Goal: Transaction & Acquisition: Purchase product/service

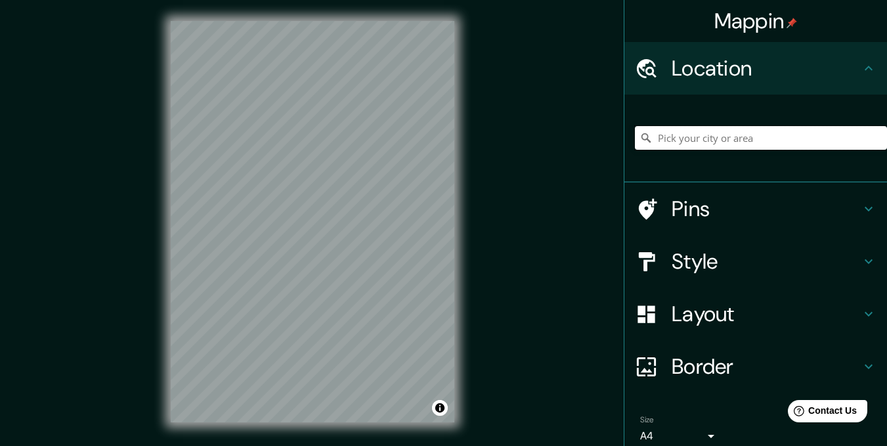
click at [693, 139] on input "Pick your city or area" at bounding box center [761, 138] width 252 height 24
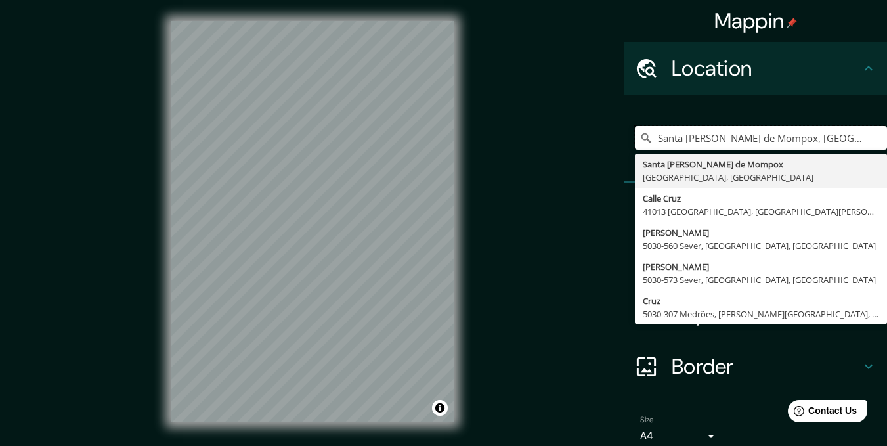
type input "Santa [PERSON_NAME] de Mompox, [GEOGRAPHIC_DATA], [GEOGRAPHIC_DATA]"
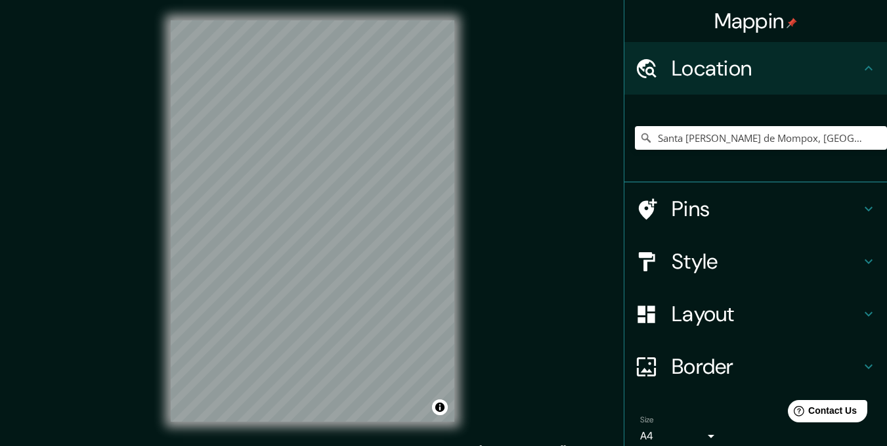
scroll to position [18, 0]
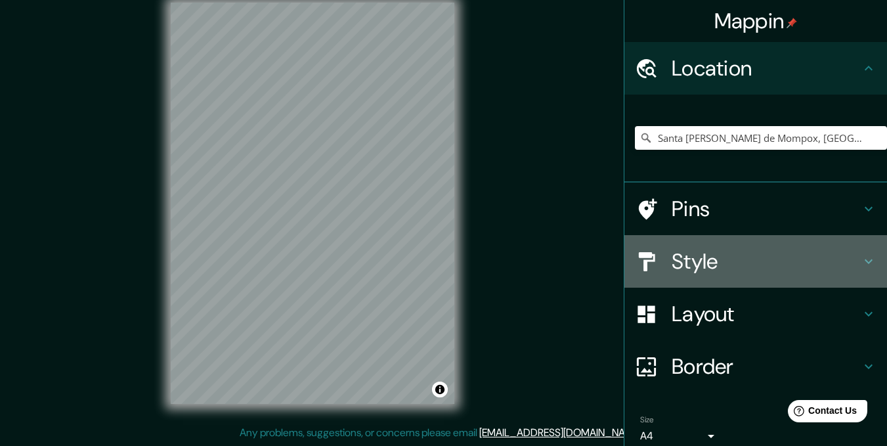
click at [734, 265] on h4 "Style" at bounding box center [765, 261] width 189 height 26
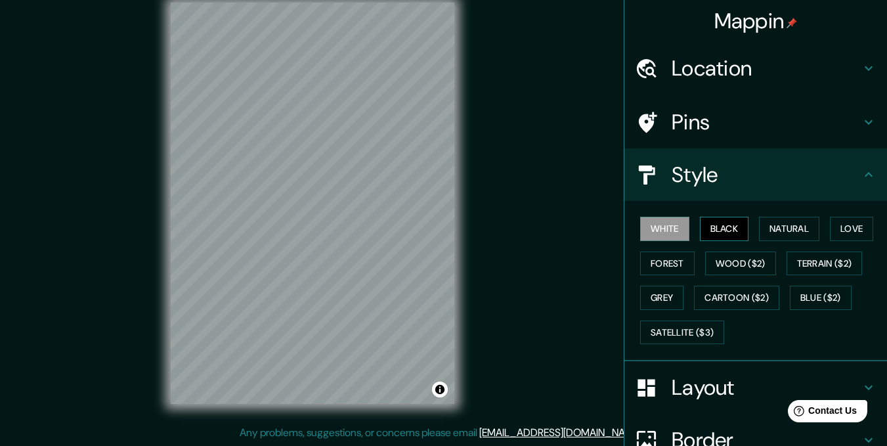
click at [713, 228] on button "Black" at bounding box center [724, 229] width 49 height 24
click at [781, 235] on button "Natural" at bounding box center [789, 229] width 60 height 24
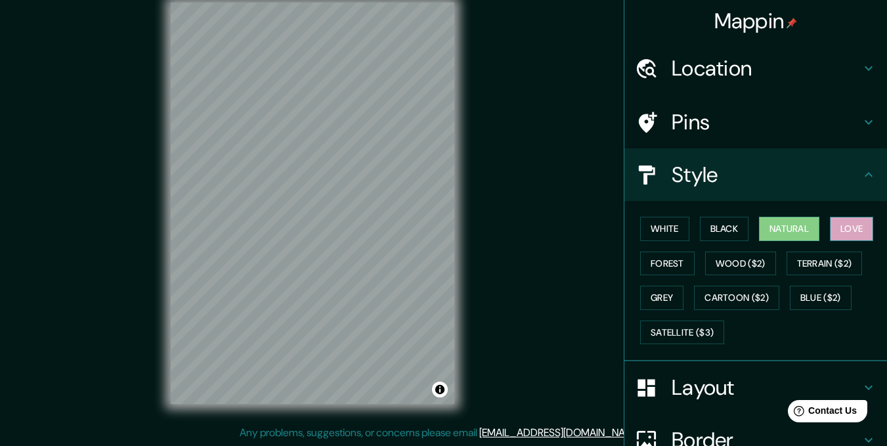
click at [839, 235] on button "Love" at bounding box center [851, 229] width 43 height 24
click at [674, 267] on button "Forest" at bounding box center [667, 263] width 54 height 24
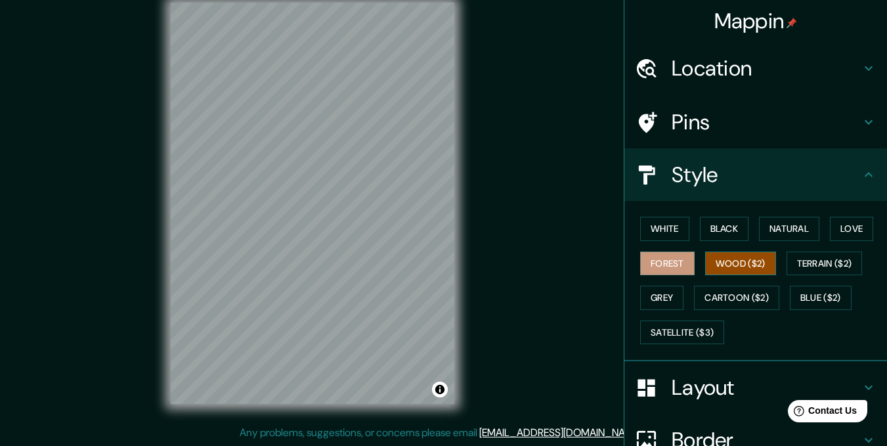
click at [710, 268] on button "Wood ($2)" at bounding box center [740, 263] width 71 height 24
click at [808, 274] on button "Terrain ($2)" at bounding box center [824, 263] width 76 height 24
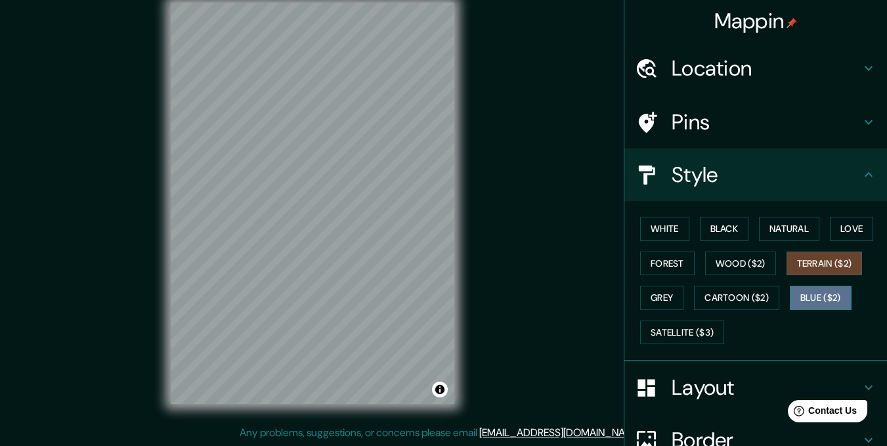
click at [798, 299] on button "Blue ($2)" at bounding box center [821, 297] width 62 height 24
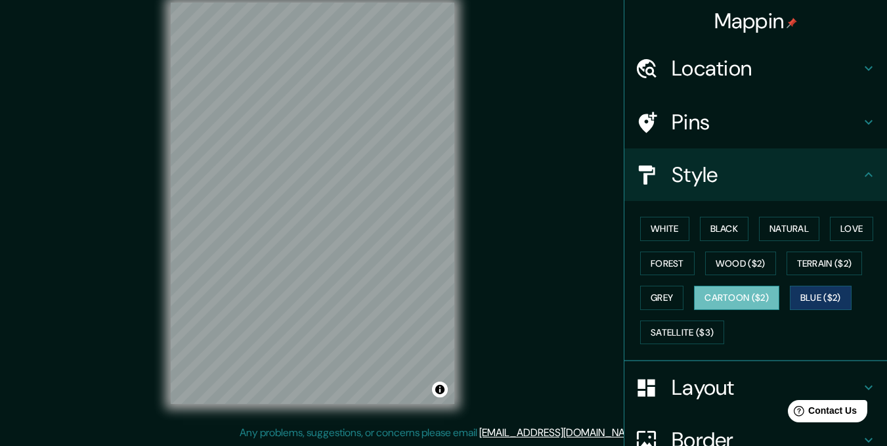
click at [721, 301] on button "Cartoon ($2)" at bounding box center [736, 297] width 85 height 24
click at [641, 297] on button "Grey" at bounding box center [661, 297] width 43 height 24
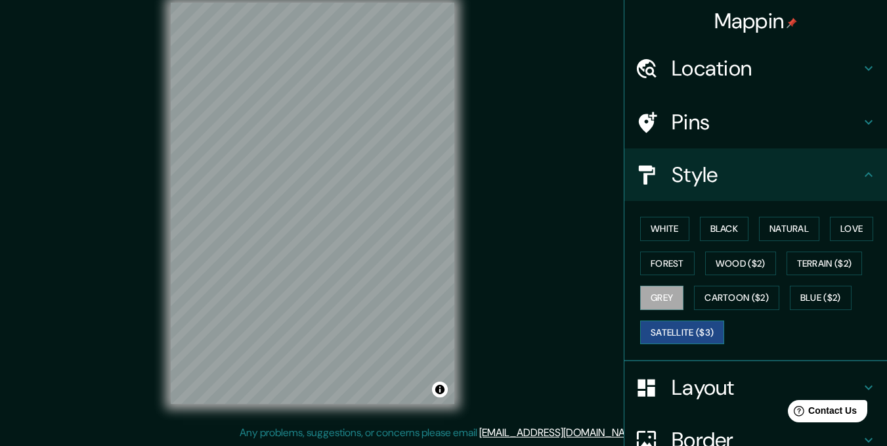
click at [646, 337] on button "Satellite ($3)" at bounding box center [682, 332] width 84 height 24
click at [724, 266] on button "Wood ($2)" at bounding box center [740, 263] width 71 height 24
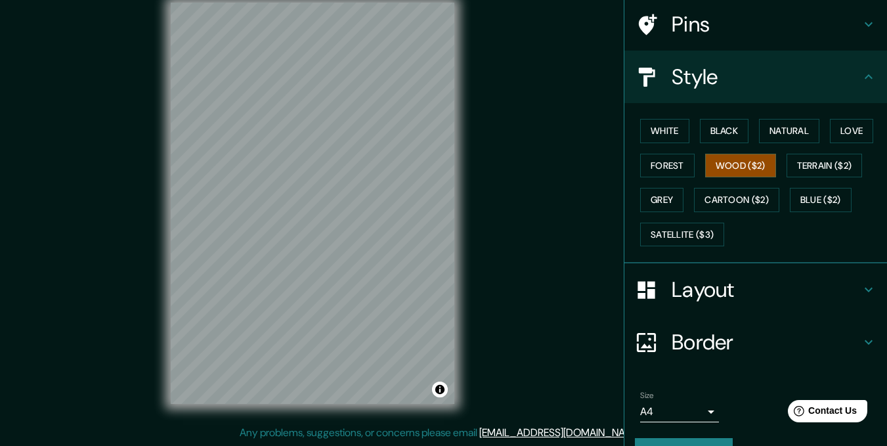
scroll to position [130, 0]
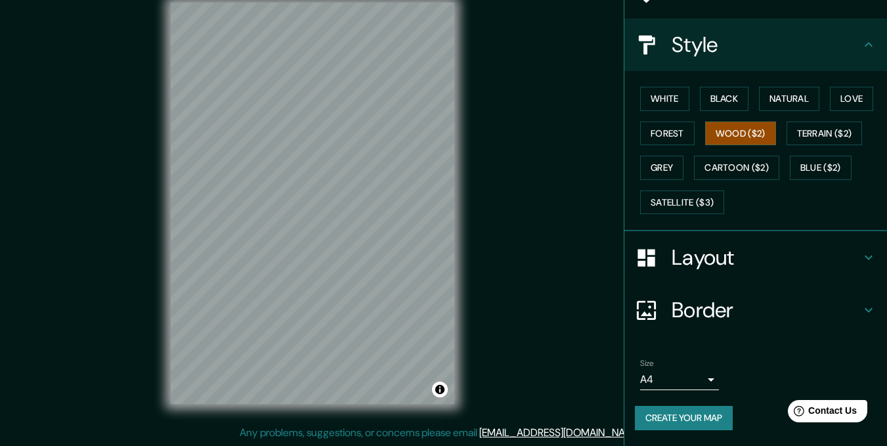
click at [654, 415] on button "Create your map" at bounding box center [684, 418] width 98 height 24
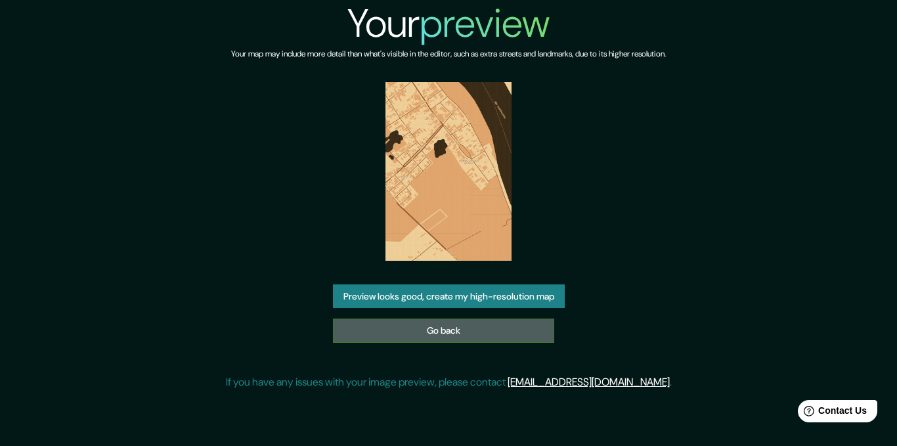
click at [519, 329] on link "Go back" at bounding box center [443, 330] width 221 height 24
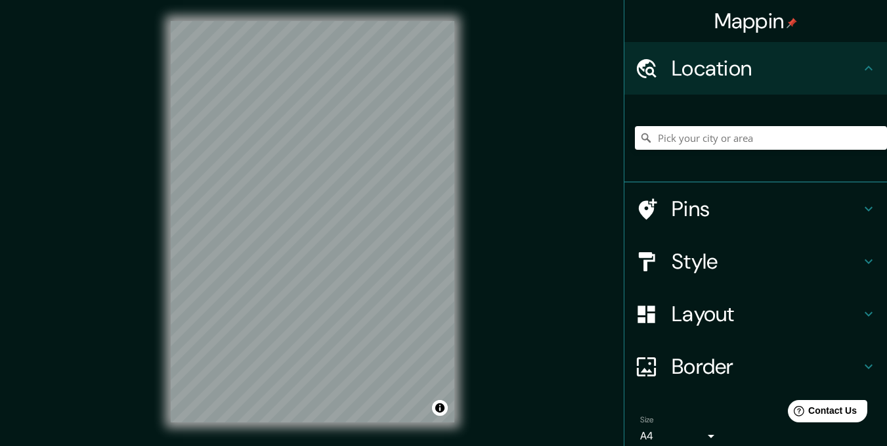
click at [715, 123] on div at bounding box center [761, 138] width 252 height 66
click at [710, 142] on input "Pick your city or area" at bounding box center [761, 138] width 252 height 24
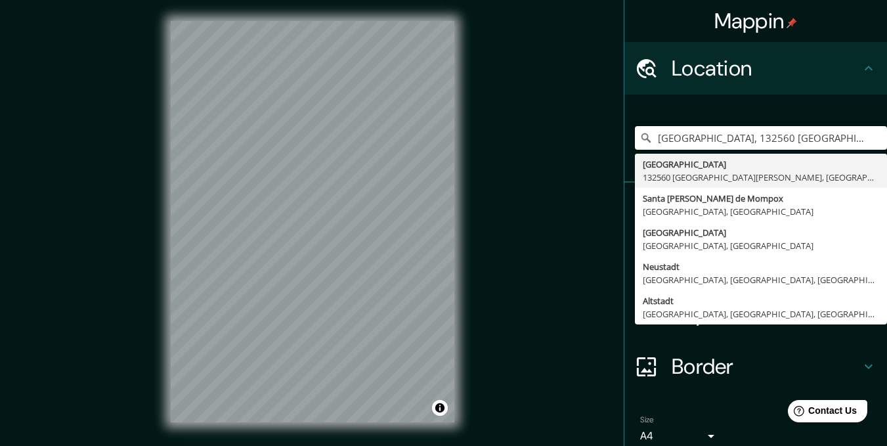
type input "[GEOGRAPHIC_DATA], 132560 [GEOGRAPHIC_DATA][PERSON_NAME], [GEOGRAPHIC_DATA], [G…"
click at [510, 265] on div "Mappin Location [GEOGRAPHIC_DATA], 132560 [GEOGRAPHIC_DATA][PERSON_NAME], [GEOG…" at bounding box center [443, 232] width 887 height 464
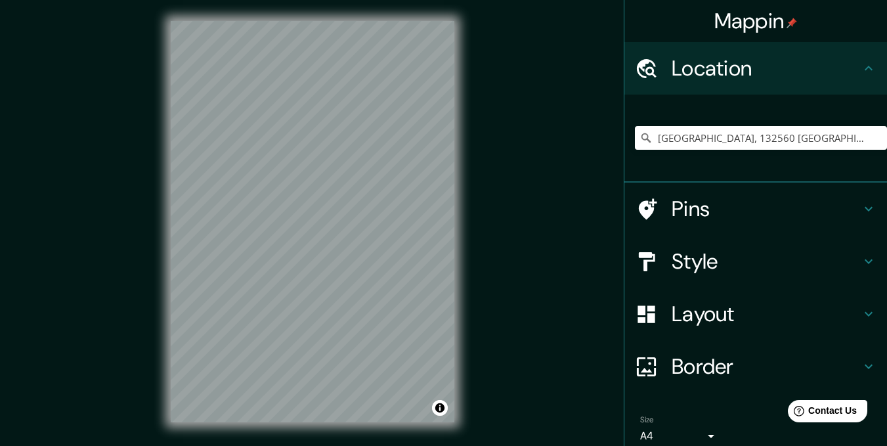
click at [770, 263] on h4 "Style" at bounding box center [765, 261] width 189 height 26
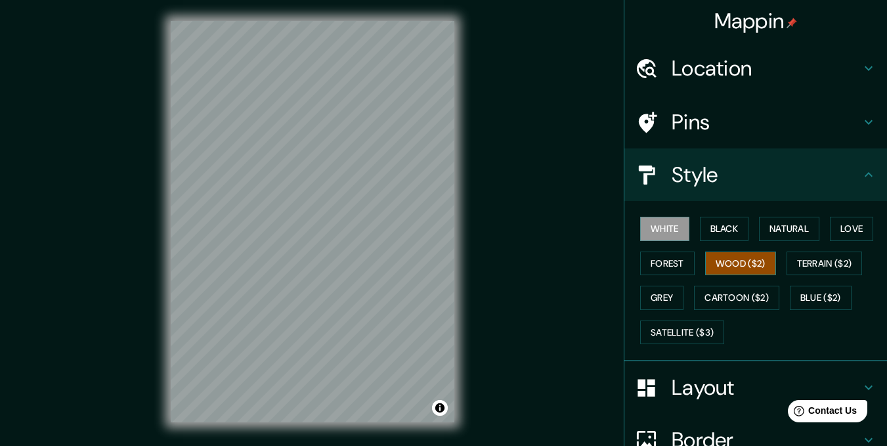
click at [715, 263] on button "Wood ($2)" at bounding box center [740, 263] width 71 height 24
